Goal: Information Seeking & Learning: Check status

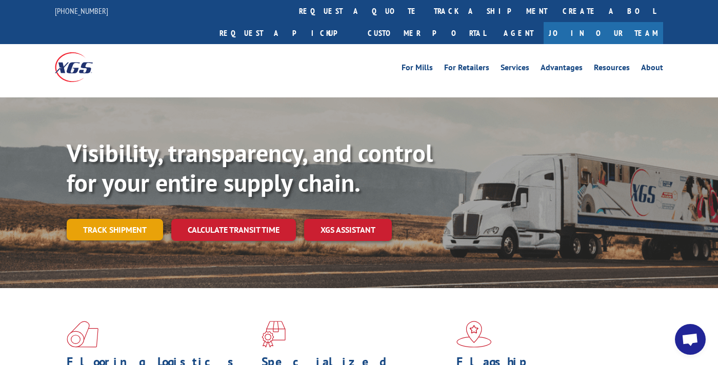
click at [114, 219] on link "Track shipment" at bounding box center [115, 230] width 96 height 22
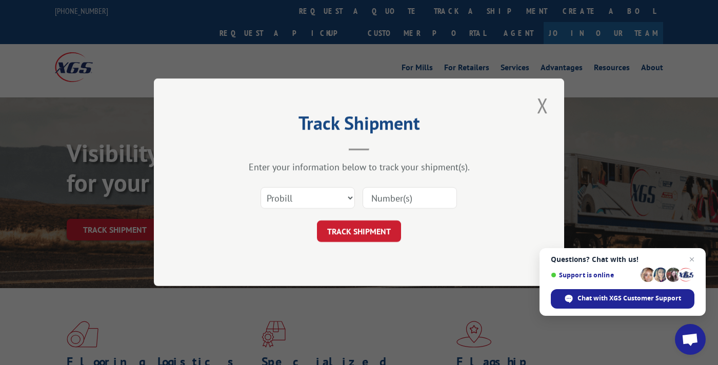
click at [391, 196] on input at bounding box center [409, 199] width 94 height 22
type input "17409491"
click at [344, 223] on button "TRACK SHIPMENT" at bounding box center [359, 232] width 84 height 22
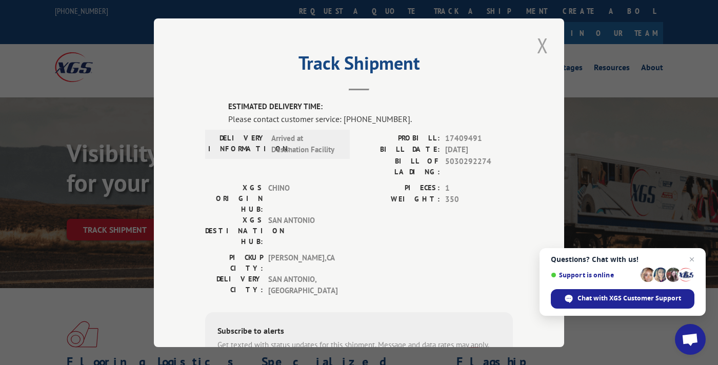
click at [539, 50] on button "Close modal" at bounding box center [542, 45] width 17 height 28
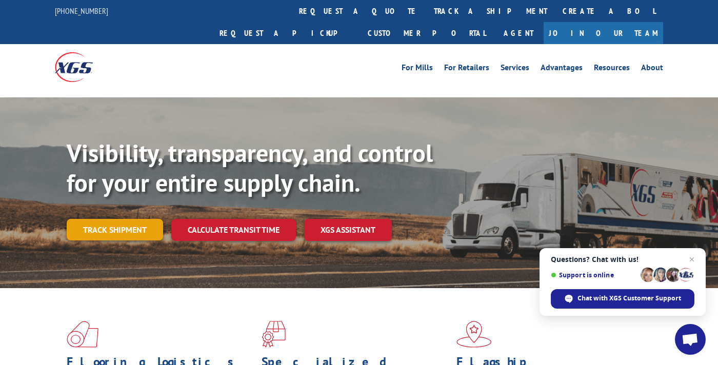
click at [145, 219] on link "Track shipment" at bounding box center [115, 230] width 96 height 22
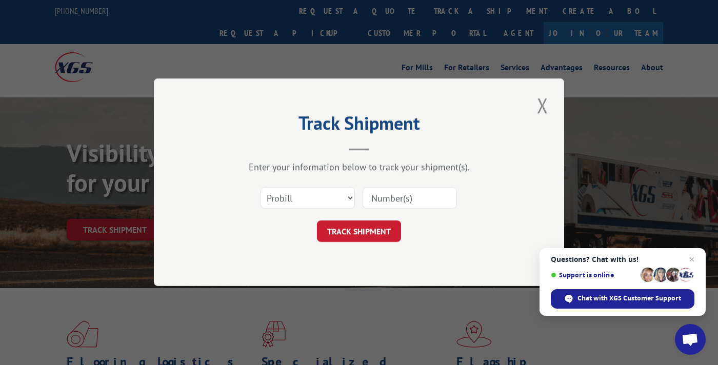
click at [371, 194] on input at bounding box center [409, 199] width 94 height 22
type input "17536411"
click at [332, 229] on button "TRACK SHIPMENT" at bounding box center [359, 232] width 84 height 22
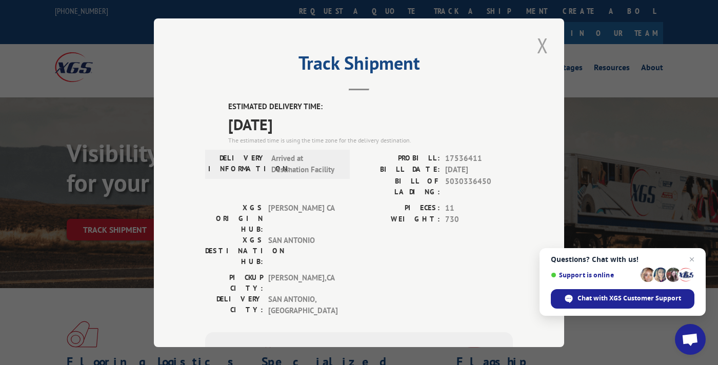
click at [542, 49] on button "Close modal" at bounding box center [542, 45] width 17 height 28
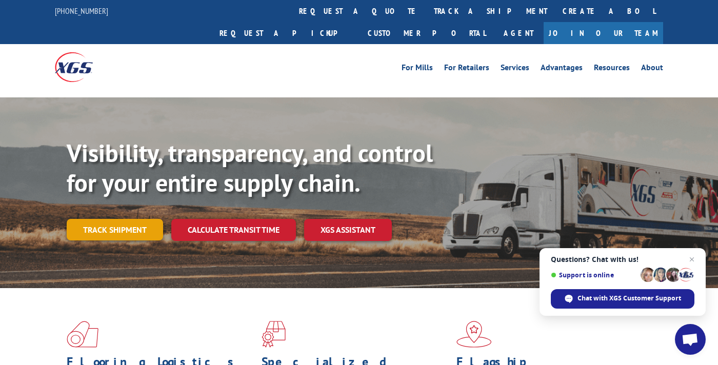
click at [129, 219] on link "Track shipment" at bounding box center [115, 230] width 96 height 22
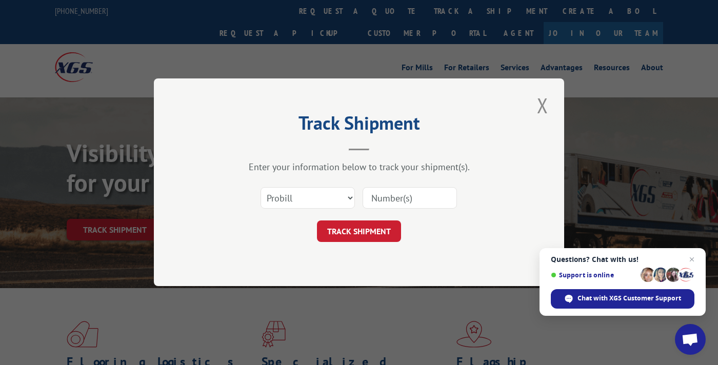
click at [413, 198] on input at bounding box center [409, 199] width 94 height 22
type input "17537326"
click at [366, 228] on button "TRACK SHIPMENT" at bounding box center [359, 232] width 84 height 22
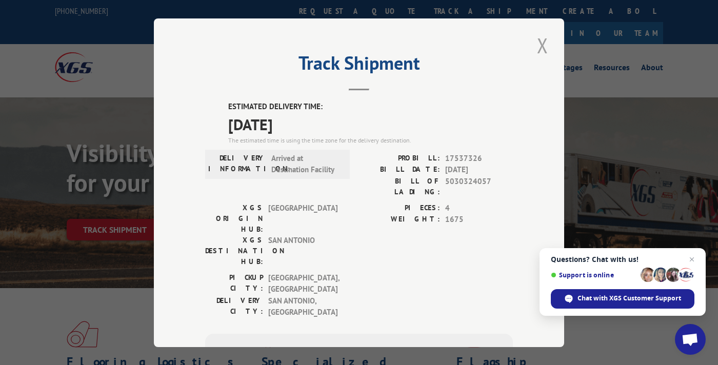
click at [537, 46] on button "Close modal" at bounding box center [542, 45] width 17 height 28
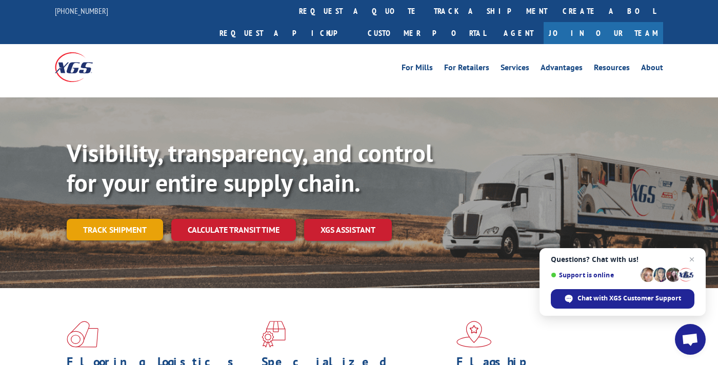
click at [110, 219] on link "Track shipment" at bounding box center [115, 230] width 96 height 22
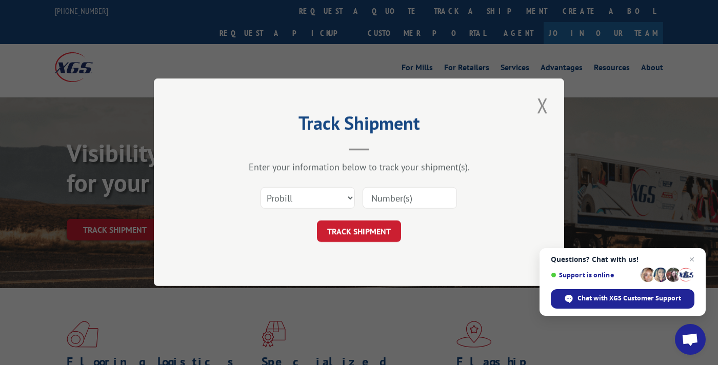
click at [373, 199] on input at bounding box center [409, 199] width 94 height 22
type input "17336917"
click at [334, 229] on button "TRACK SHIPMENT" at bounding box center [359, 232] width 84 height 22
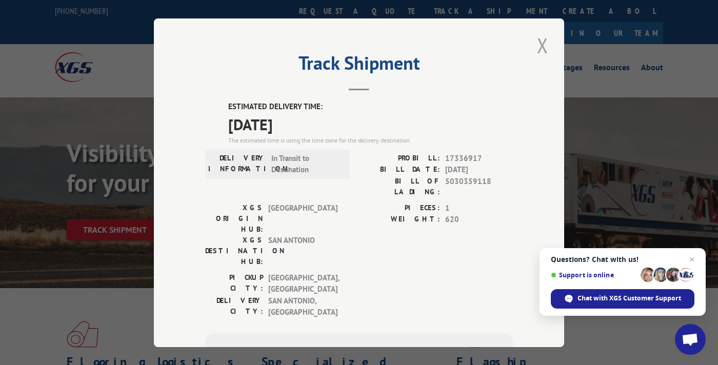
click at [536, 43] on button "Close modal" at bounding box center [542, 45] width 17 height 28
